Goal: Task Accomplishment & Management: Use online tool/utility

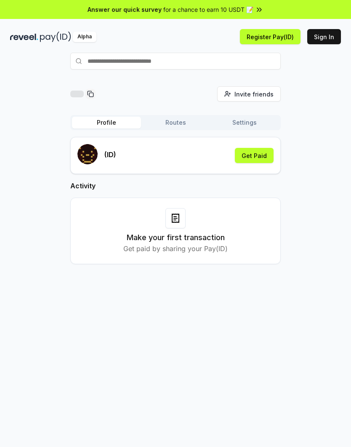
click at [0, 227] on html "Answer our quick survey for a chance to earn 10 USDT 📝 Alpha Register Pay(ID) S…" at bounding box center [175, 223] width 351 height 447
